Goal: Communication & Community: Answer question/provide support

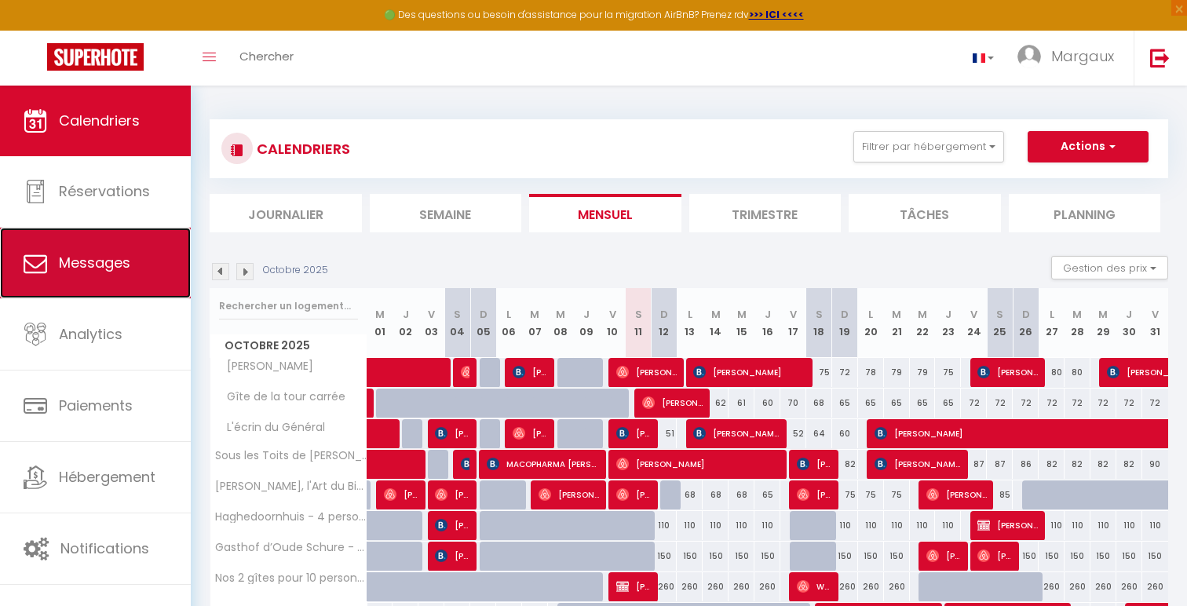
click at [104, 270] on span "Messages" at bounding box center [94, 263] width 71 height 20
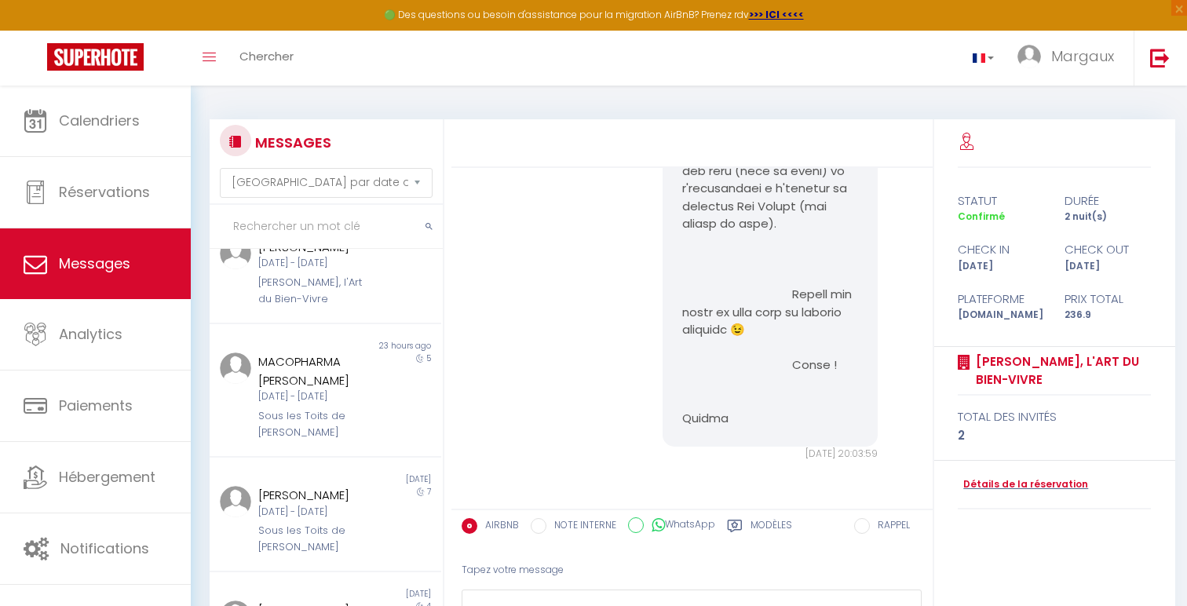
scroll to position [616, 0]
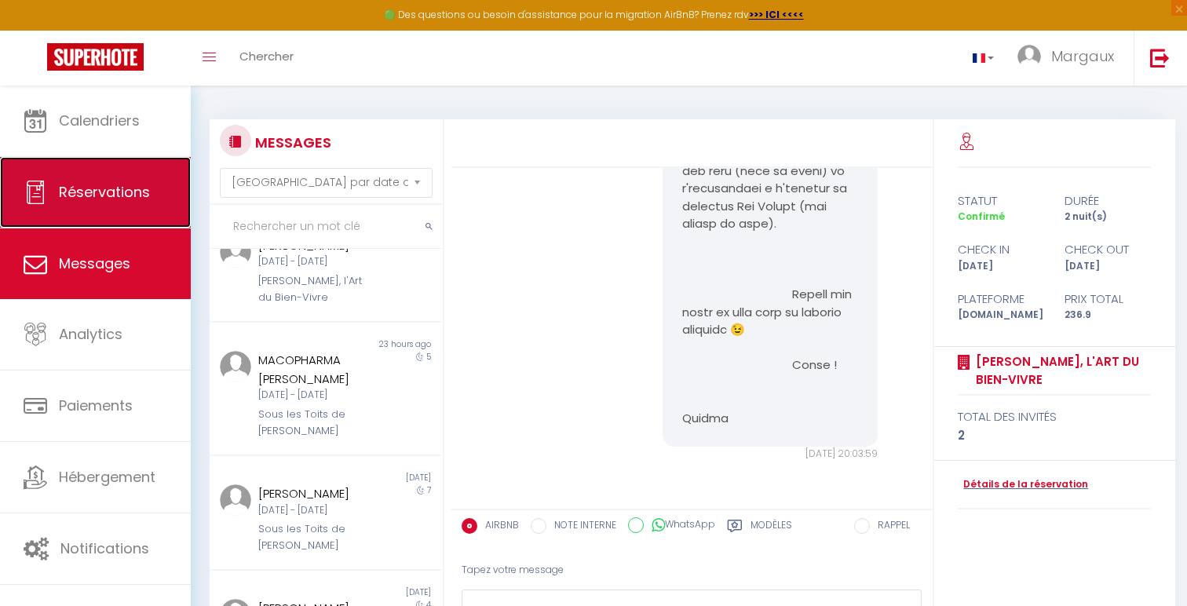
click at [102, 192] on span "Réservations" at bounding box center [104, 192] width 91 height 20
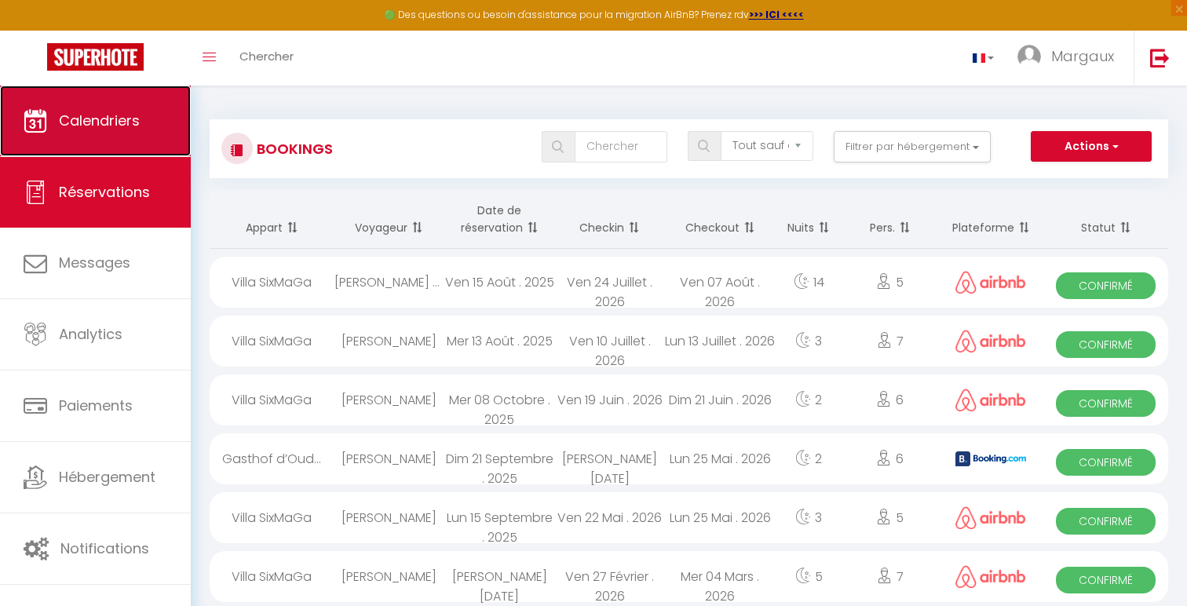
click at [159, 123] on link "Calendriers" at bounding box center [95, 121] width 191 height 71
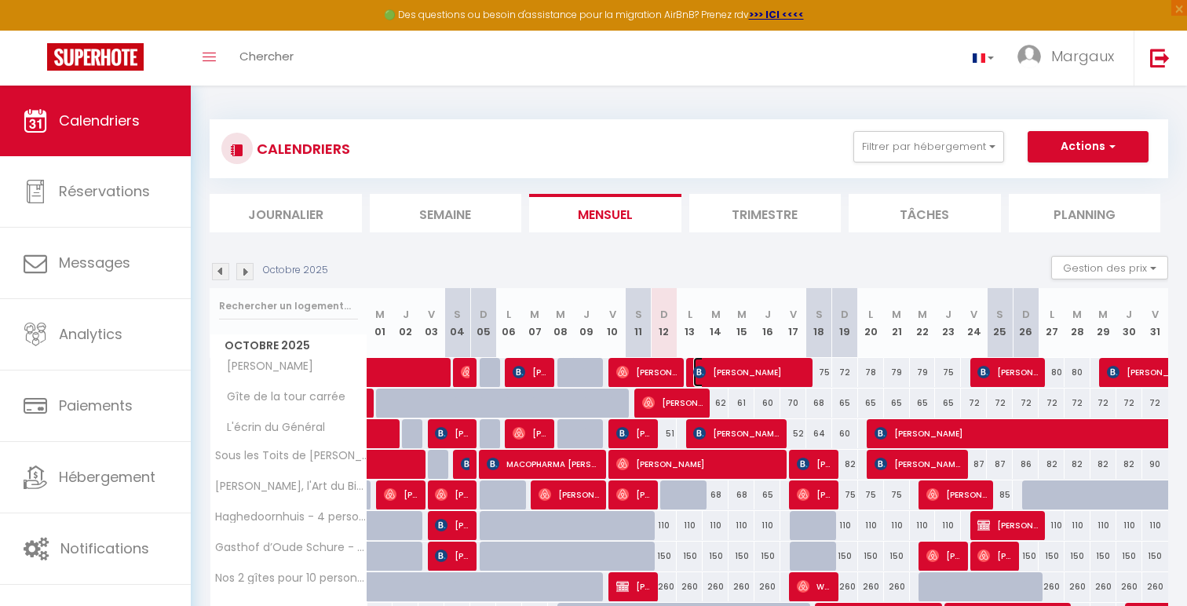
click at [710, 371] on span "[PERSON_NAME]" at bounding box center [749, 372] width 112 height 30
select select "OK"
select select "KO"
select select "0"
select select "1"
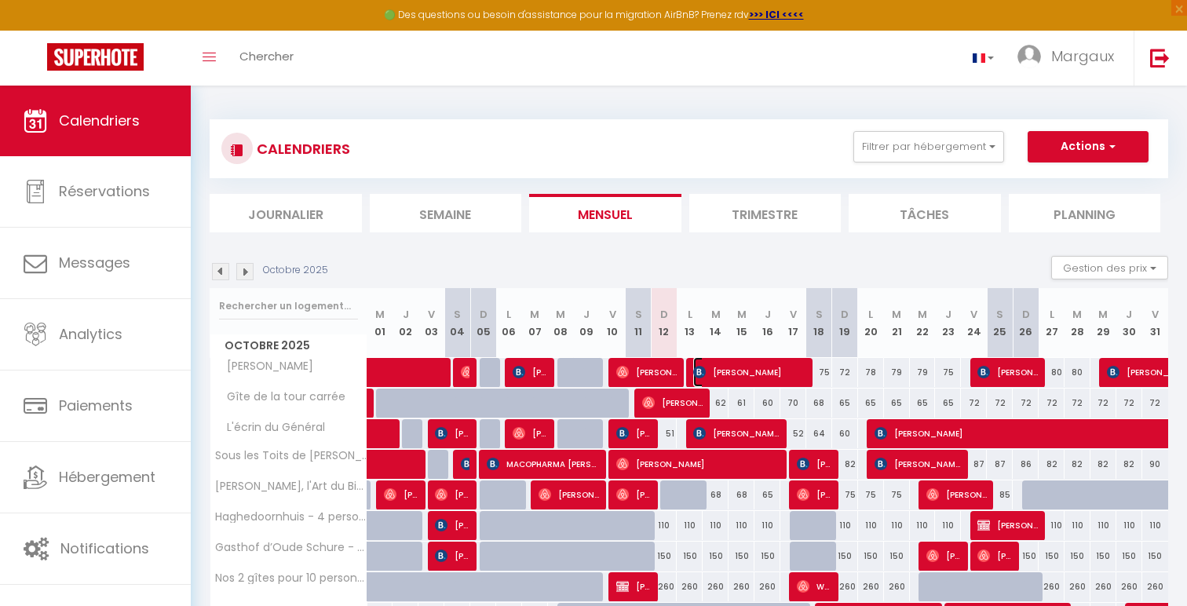
select select "1"
select select
select select "15413"
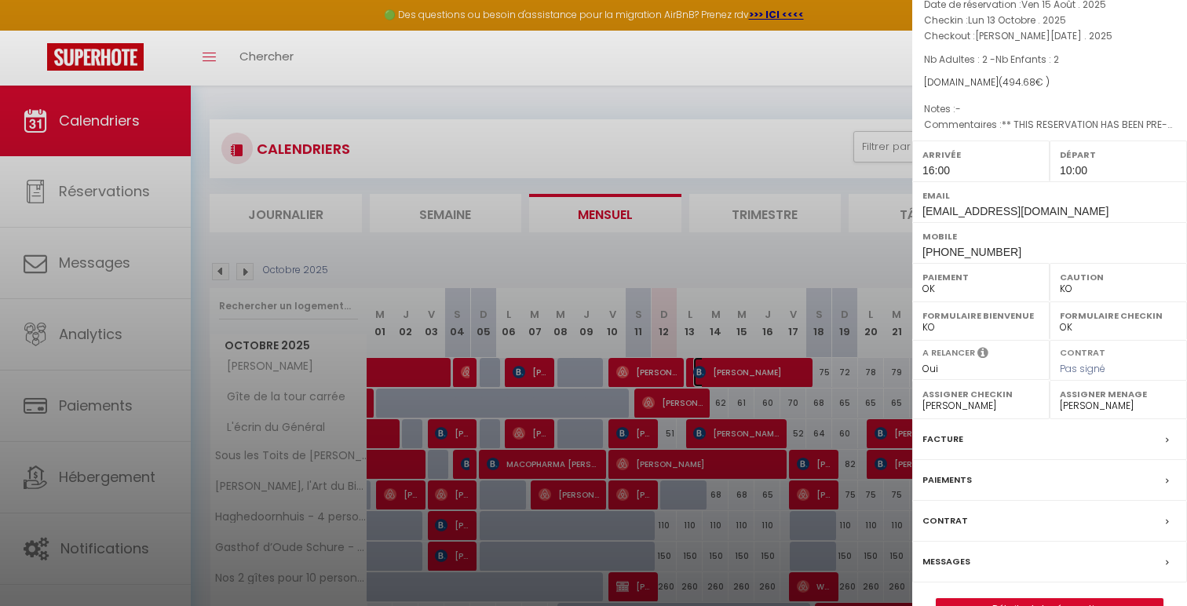
scroll to position [126, 0]
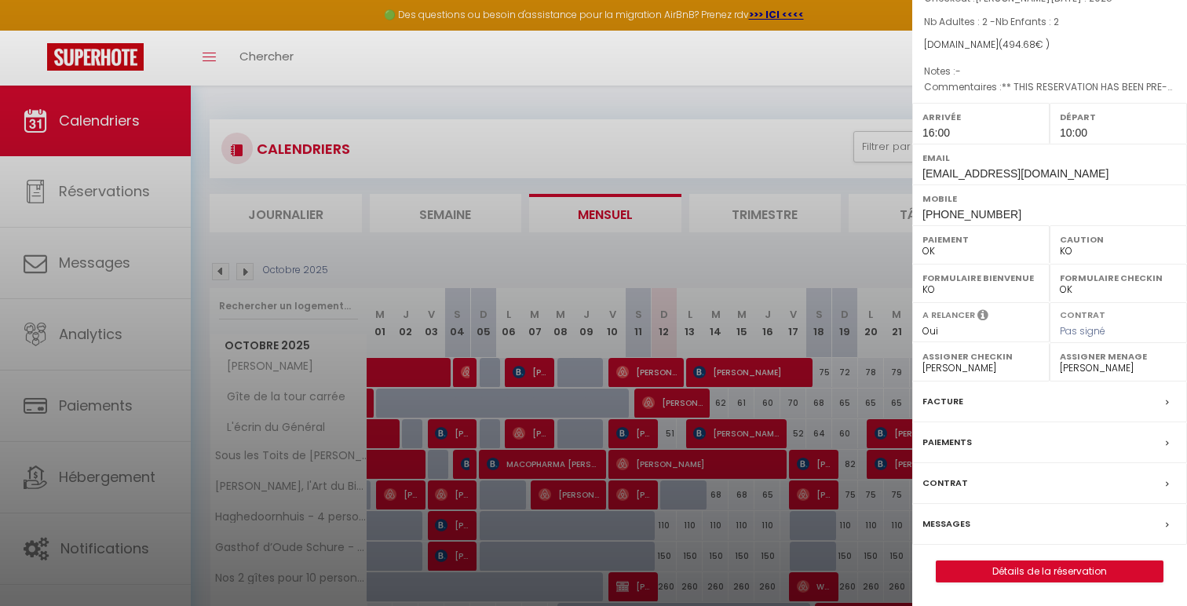
click at [952, 521] on label "Messages" at bounding box center [947, 524] width 48 height 16
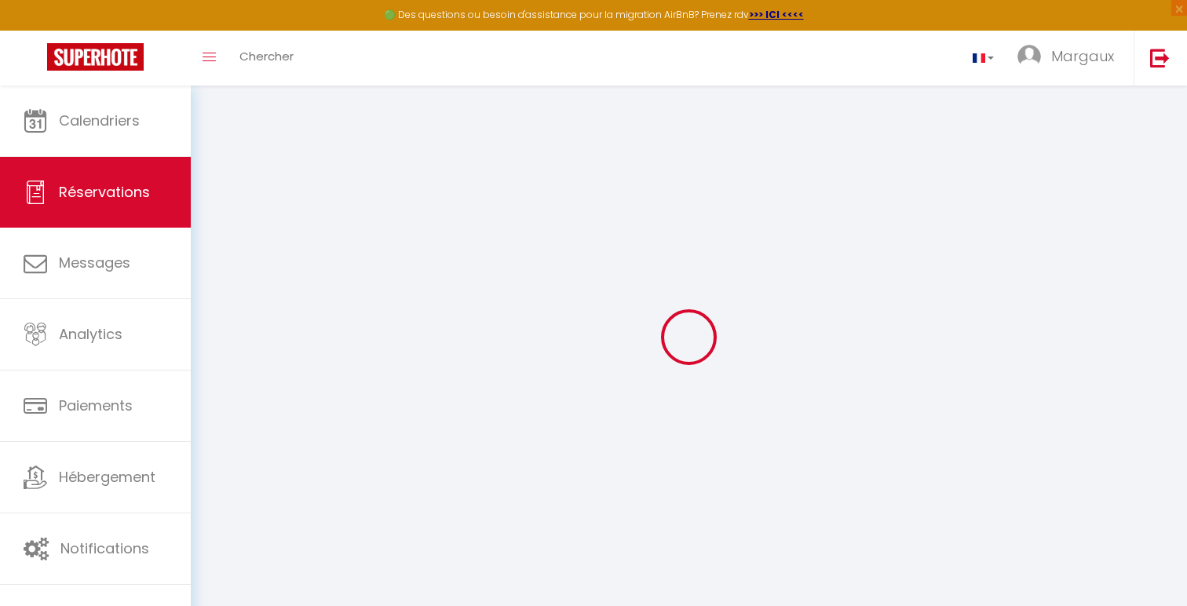
select select
checkbox input "false"
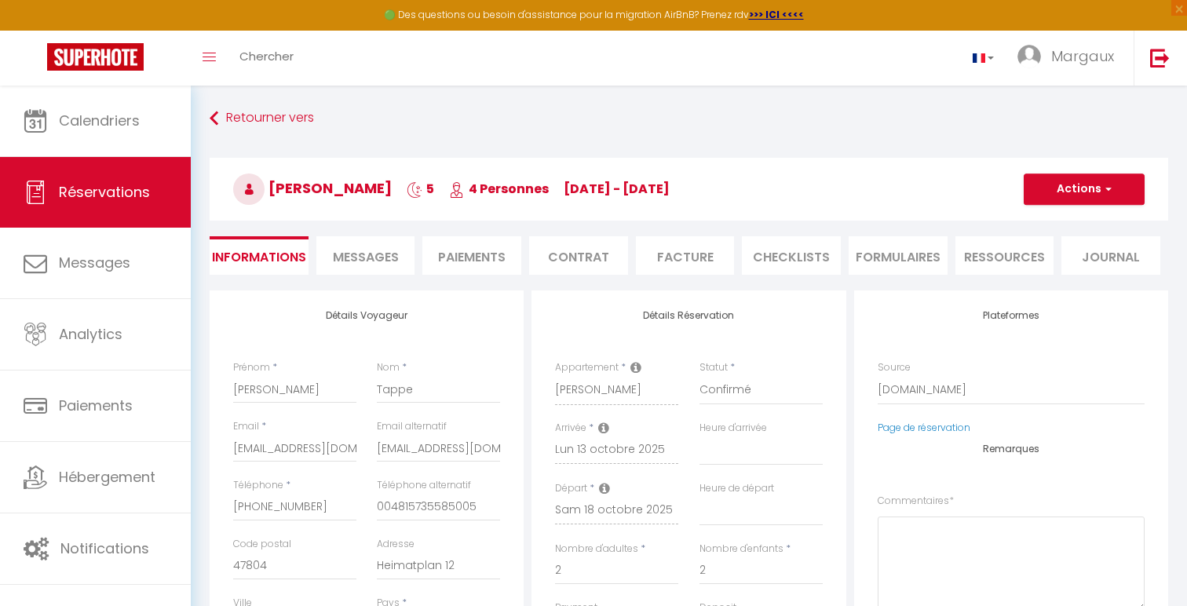
select select
checkbox input "false"
type textarea "** THIS RESERVATION HAS BEEN PRE-PAID ** Reservation has a cancellation grace p…"
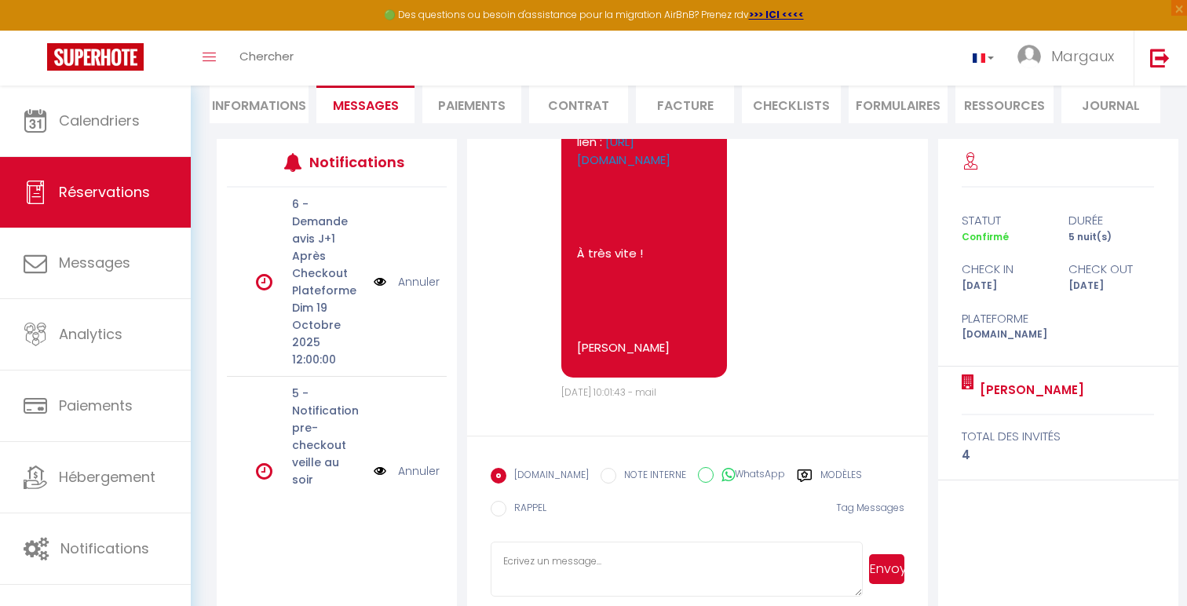
scroll to position [173, 0]
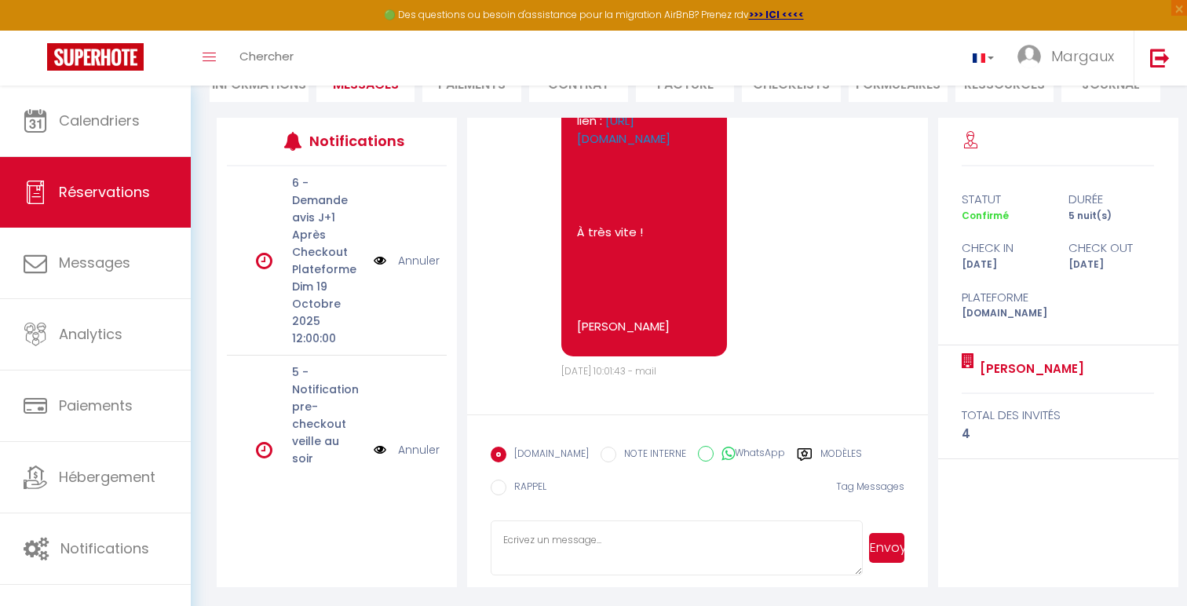
click at [536, 534] on textarea at bounding box center [677, 548] width 372 height 55
paste textarea "Bonjour [PERSON_NAME], Voici donc les instructions d'accès pour entrer dans le …"
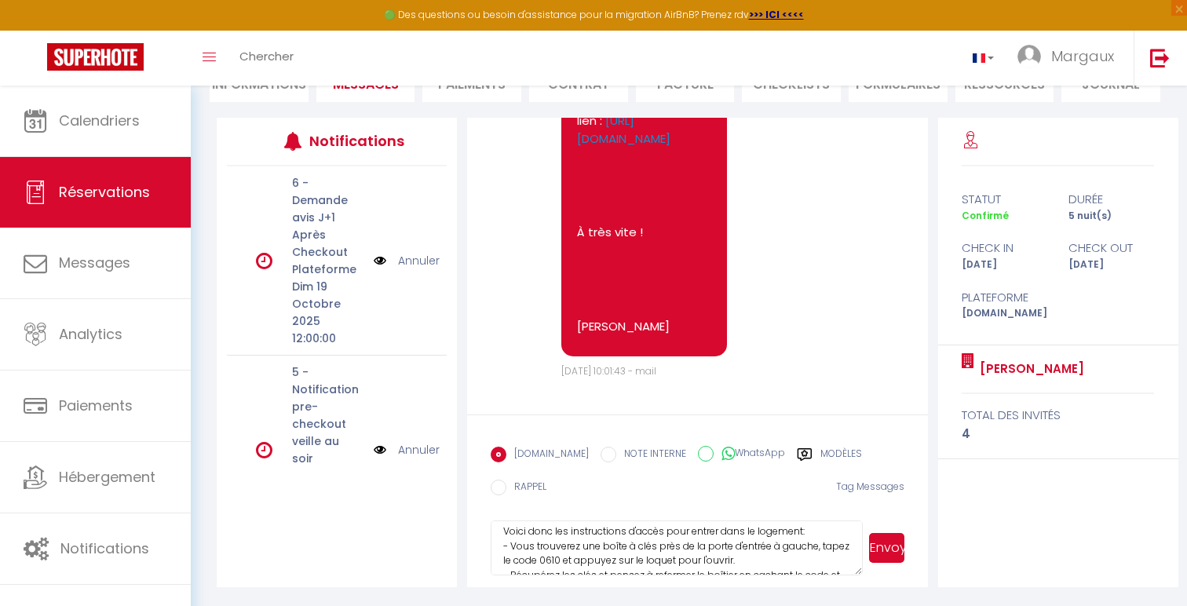
scroll to position [57, 0]
click at [802, 528] on textarea "Bonjour [PERSON_NAME], Voici donc les instructions d'accès pour entrer dans le …" at bounding box center [677, 548] width 372 height 55
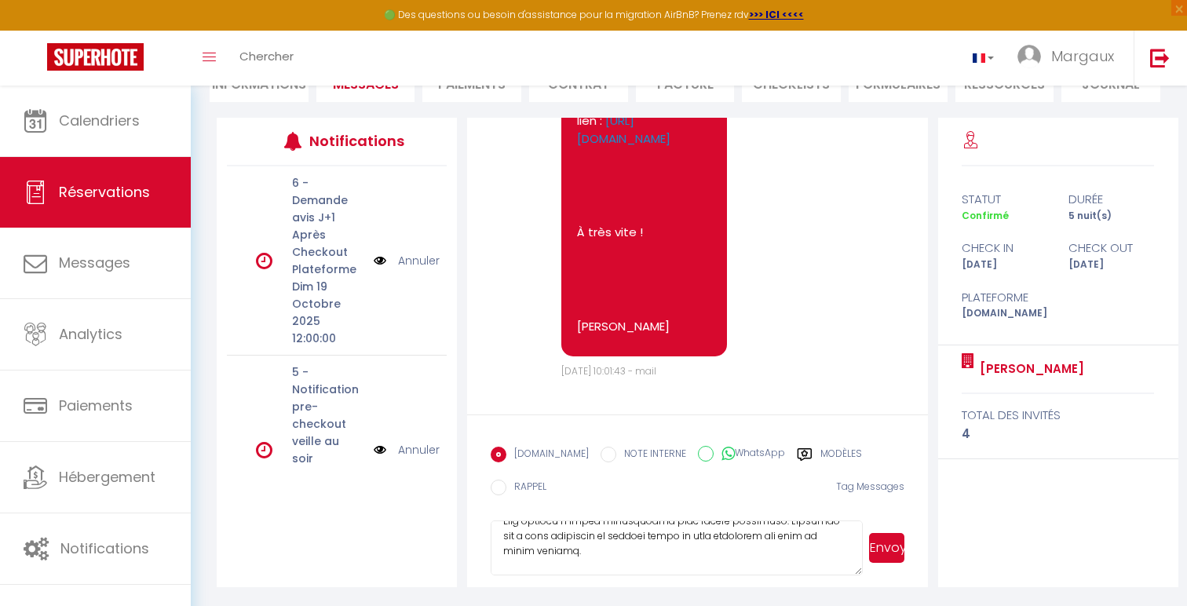
scroll to position [372, 0]
type textarea "Loremip Dolors, Ametc adip eli seddoeiusmod t'incid utla etdolo magn al enimadm…"
click at [900, 554] on button "Envoyer" at bounding box center [886, 548] width 35 height 30
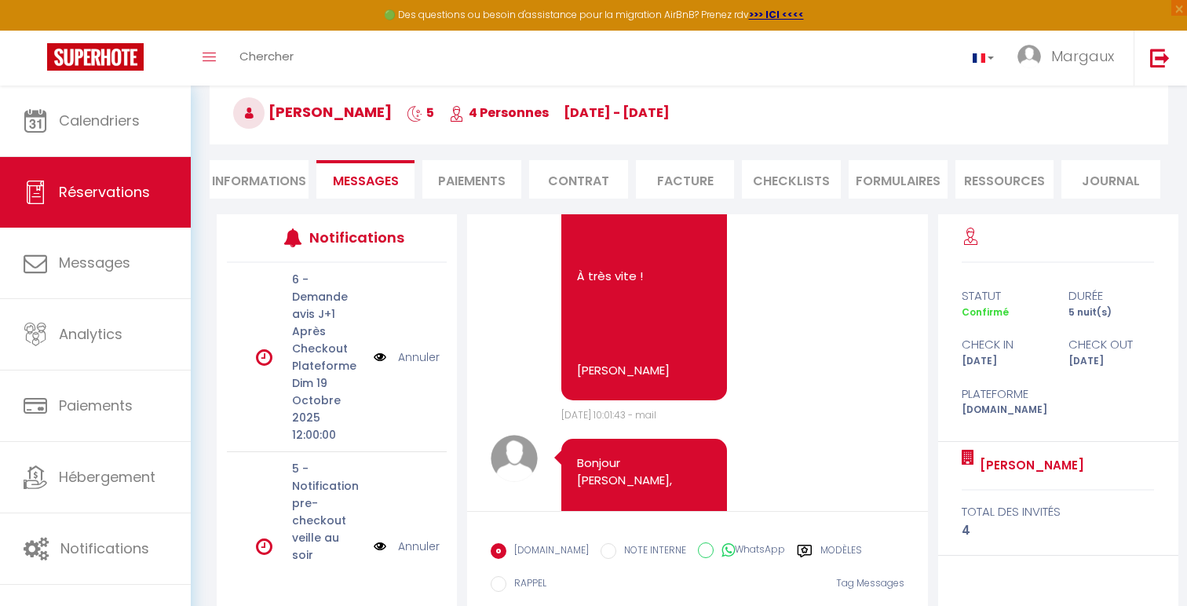
scroll to position [77, 0]
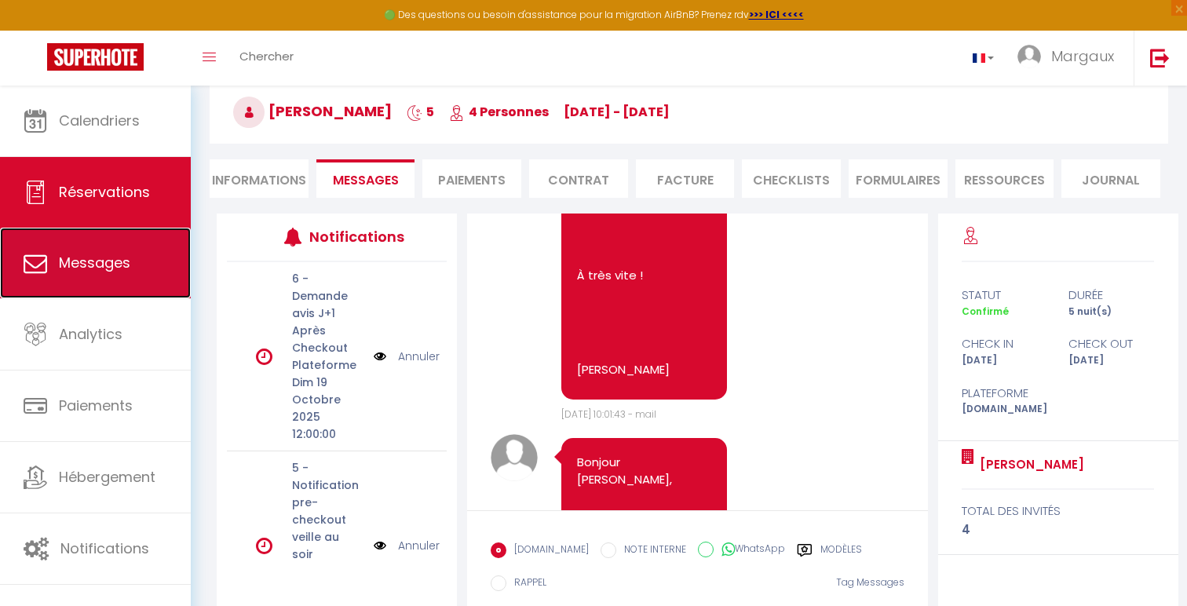
click at [99, 276] on link "Messages" at bounding box center [95, 263] width 191 height 71
select select "message"
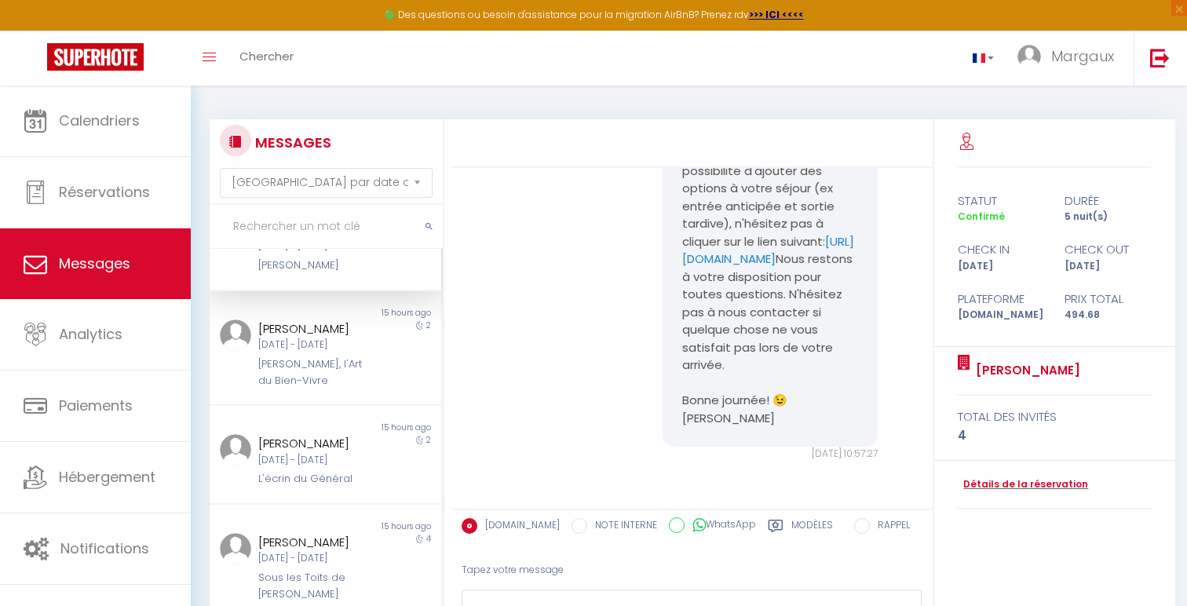
scroll to position [64, 0]
